Goal: Information Seeking & Learning: Learn about a topic

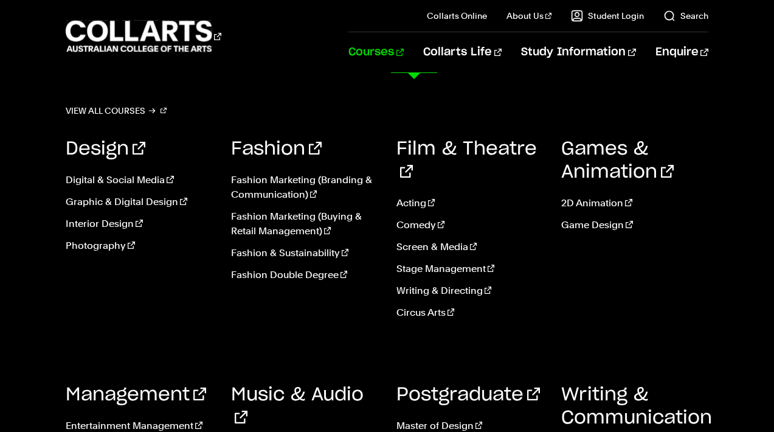
click at [404, 55] on link "Courses" at bounding box center [375, 52] width 55 height 40
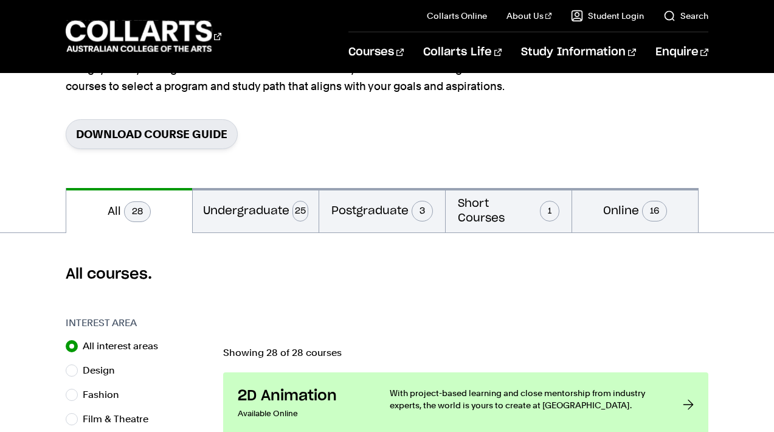
scroll to position [166, 0]
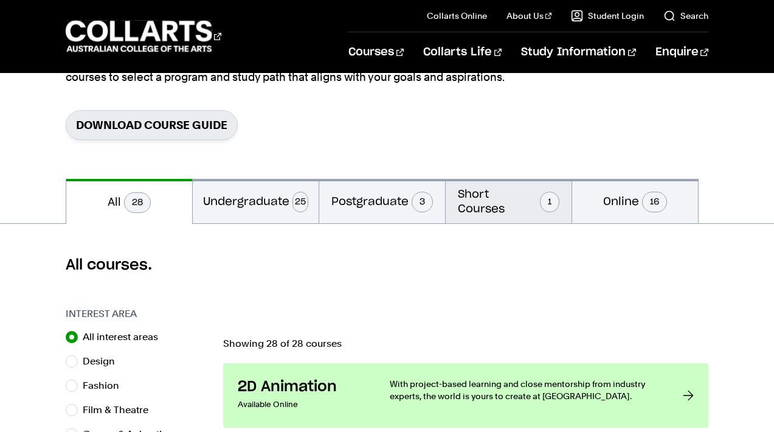
click at [472, 196] on button "Short Courses 1" at bounding box center [509, 201] width 126 height 44
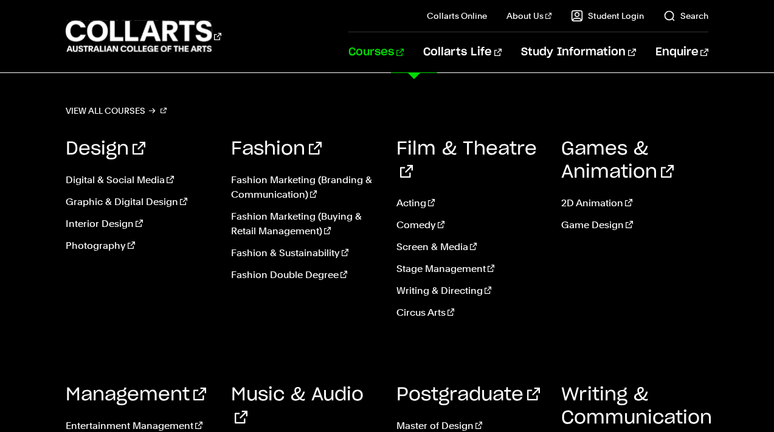
scroll to position [320, 0]
click at [403, 38] on link "Courses" at bounding box center [375, 52] width 55 height 40
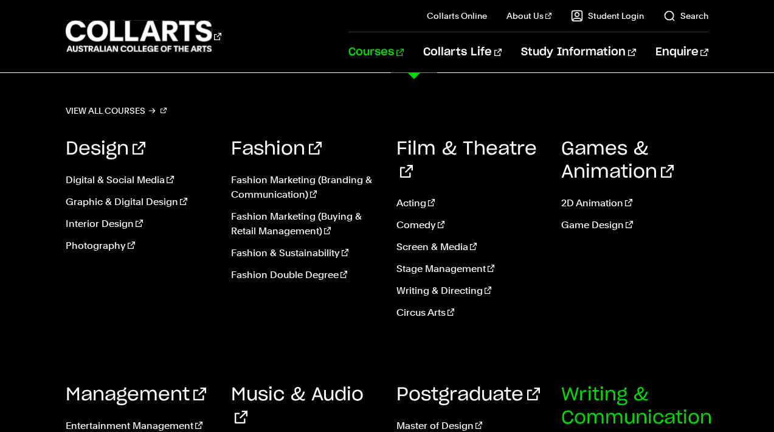
click at [611, 385] on link "Writing & Communication" at bounding box center [636, 417] width 151 height 64
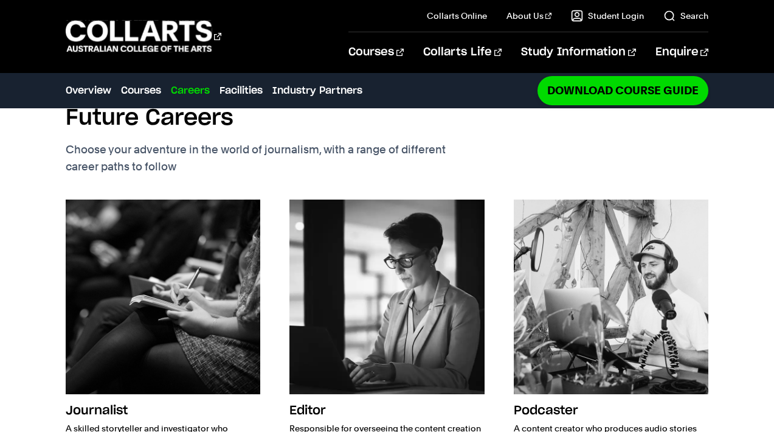
scroll to position [1283, 0]
